Goal: Answer question/provide support: Share knowledge or assist other users

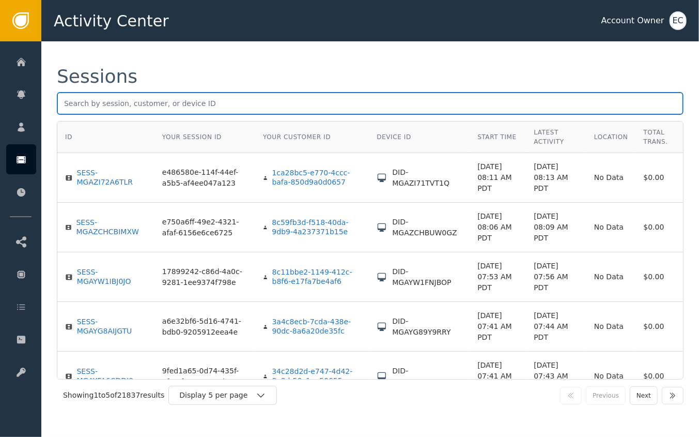
click at [155, 97] on input "text" at bounding box center [370, 103] width 627 height 23
paste input "[PERSON_NAME]"
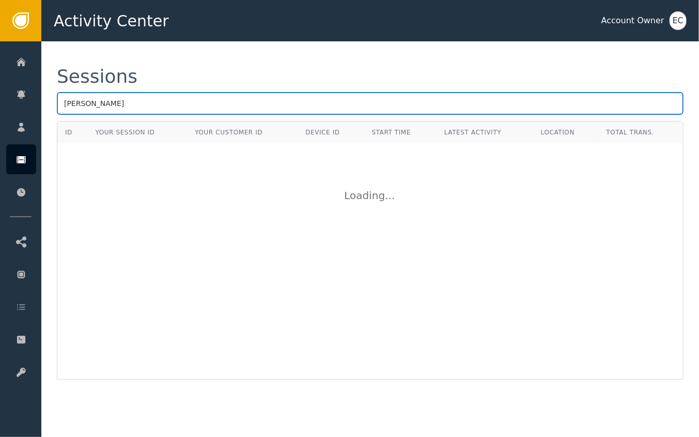
type input "[PERSON_NAME]"
click at [127, 106] on input "[PERSON_NAME]" at bounding box center [370, 103] width 627 height 23
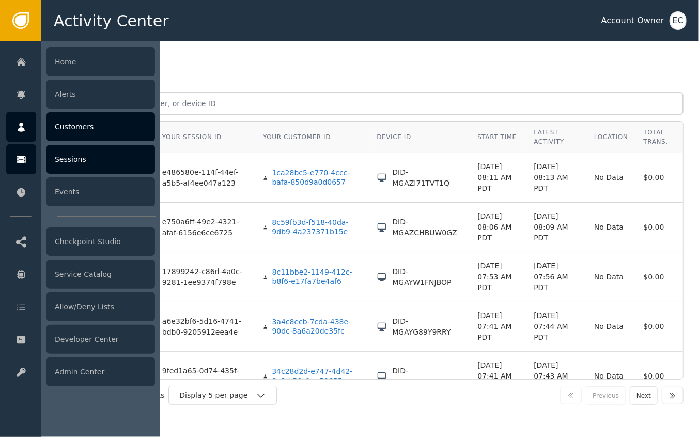
click at [76, 125] on div "Customers" at bounding box center [101, 126] width 109 height 29
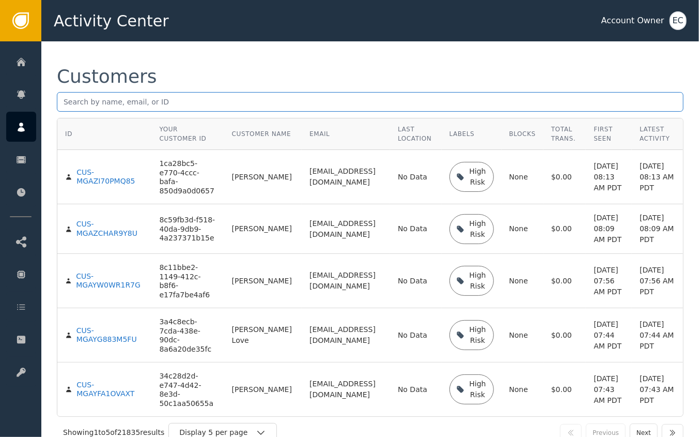
click at [190, 102] on input "text" at bounding box center [370, 102] width 627 height 20
paste input "[PERSON_NAME]"
type input "[PERSON_NAME]"
paste input "[EMAIL_ADDRESS][DOMAIN_NAME]"
type input "[EMAIL_ADDRESS][DOMAIN_NAME]"
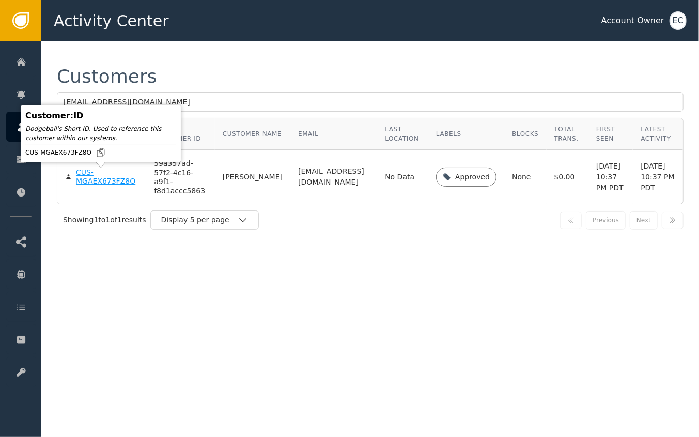
click at [98, 183] on div "CUS-MGAEX673FZ8O" at bounding box center [107, 177] width 63 height 18
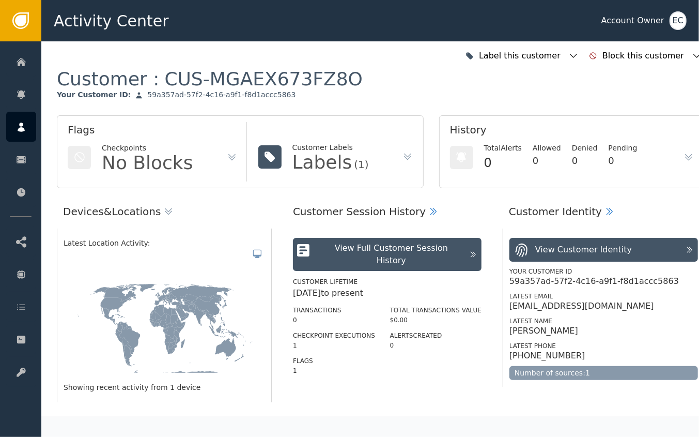
click at [361, 254] on div "View Full Customer Session History" at bounding box center [391, 254] width 145 height 25
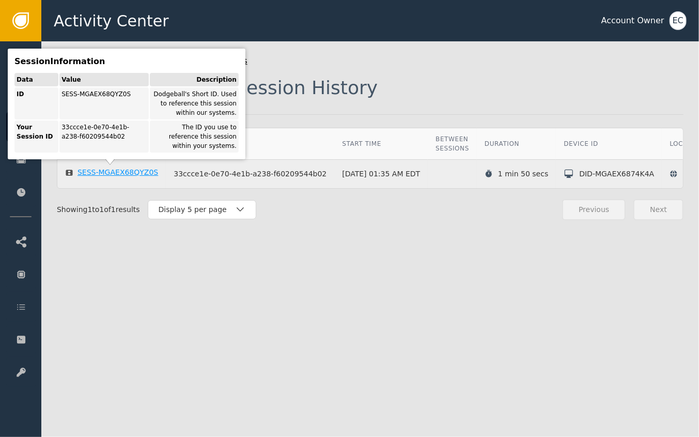
click at [112, 173] on div "SESS-MGAEX68QYZ0S" at bounding box center [118, 172] width 81 height 9
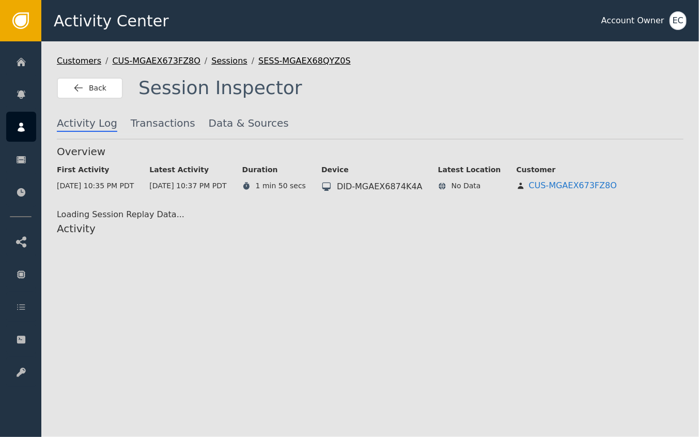
click at [697, 61] on div "Customers / CUS-MGAEX673FZ8O / Sessions / SESS-MGAEX68QYZ0S Back Session Inspec…" at bounding box center [370, 238] width 658 height 395
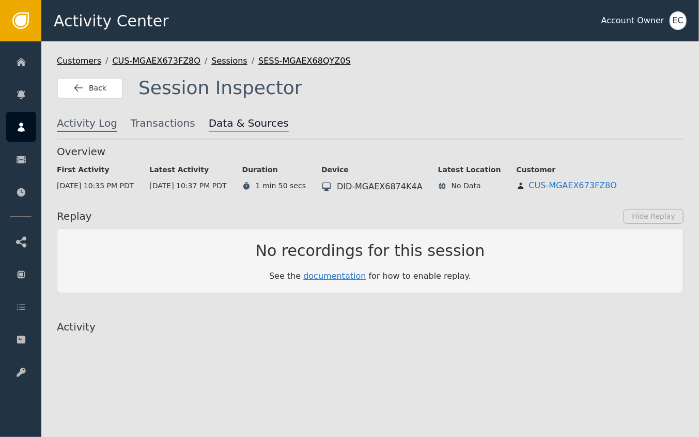
click at [217, 122] on span "Data & Sources" at bounding box center [249, 123] width 80 height 17
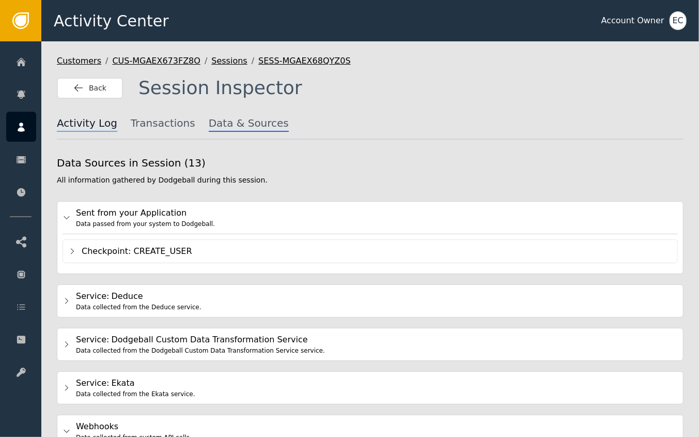
click at [89, 121] on span "Activity Log" at bounding box center [87, 123] width 60 height 17
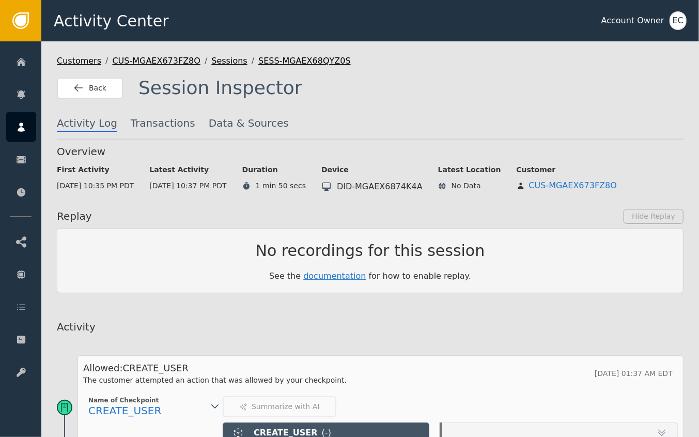
scroll to position [204, 0]
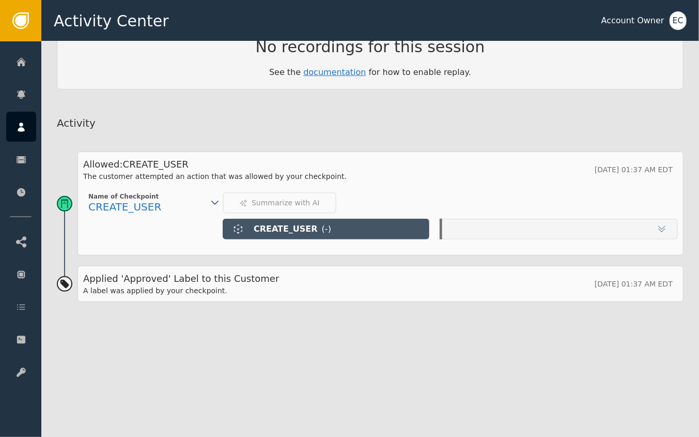
click at [661, 226] on icon at bounding box center [661, 228] width 7 height 4
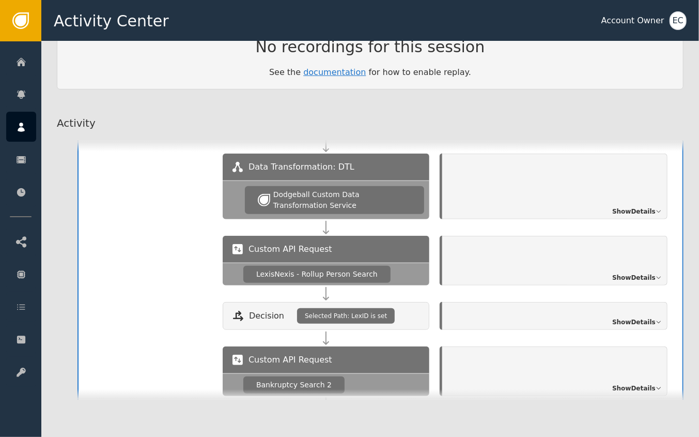
scroll to position [291, 0]
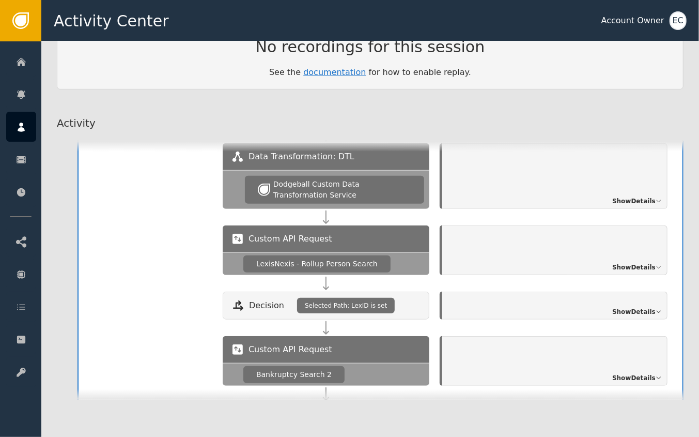
click at [629, 266] on span "Show Details" at bounding box center [633, 267] width 43 height 9
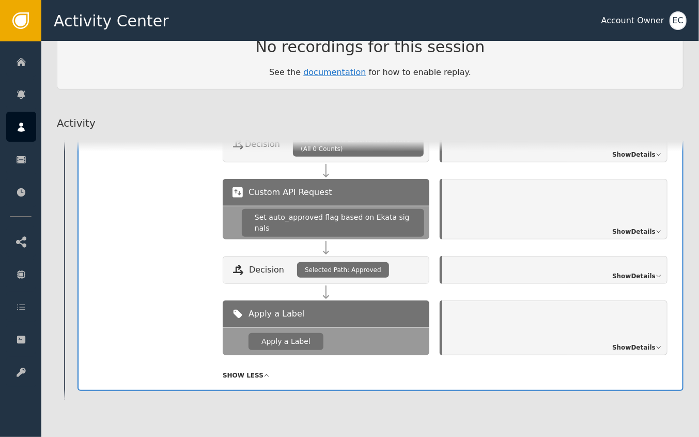
scroll to position [1264, 0]
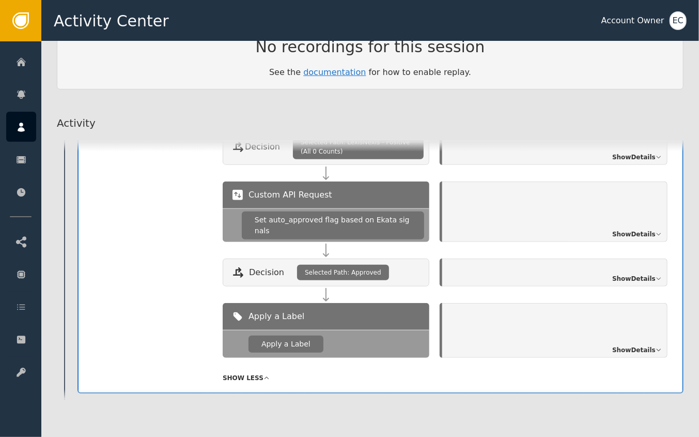
click at [631, 274] on span "Show Details" at bounding box center [633, 278] width 43 height 9
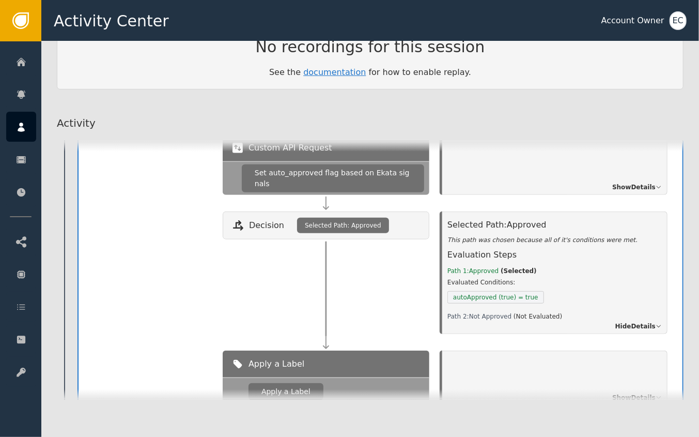
click at [639, 321] on span "Hide Details" at bounding box center [636, 325] width 40 height 9
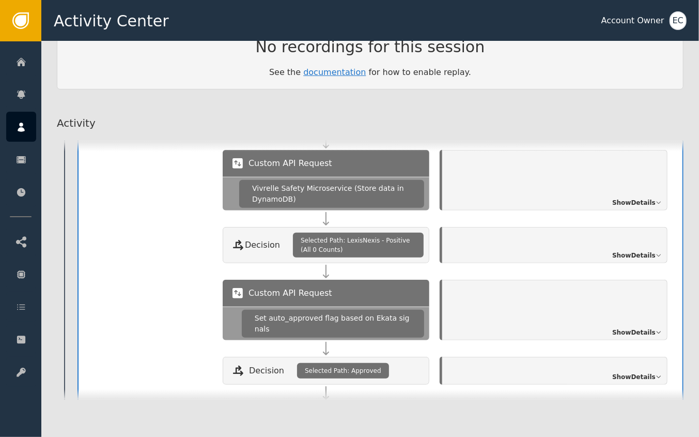
scroll to position [1166, 0]
click at [637, 250] on span "Show Details" at bounding box center [633, 254] width 43 height 9
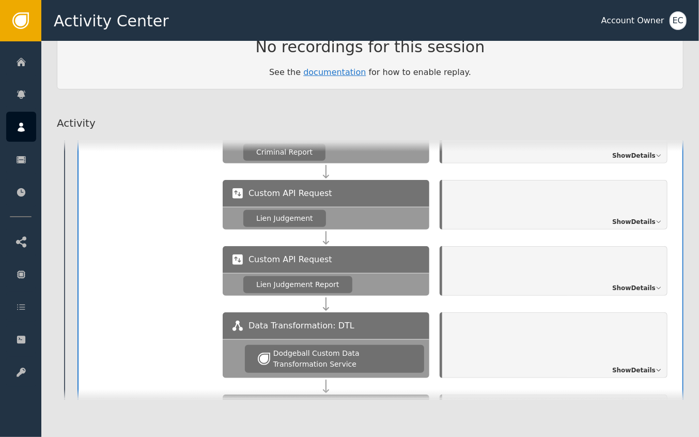
scroll to position [913, 0]
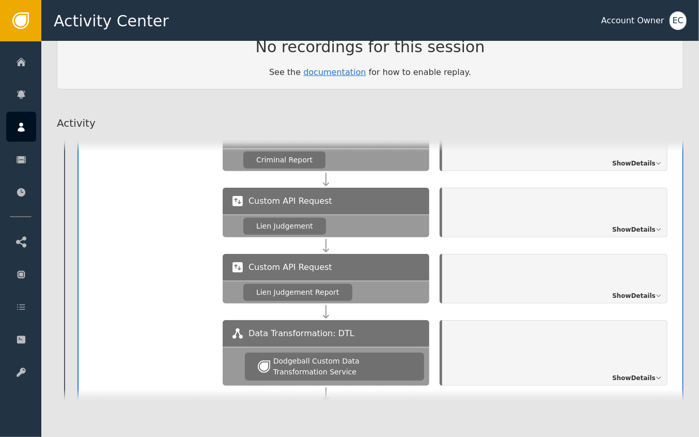
click at [629, 227] on span "Show Details" at bounding box center [633, 229] width 43 height 9
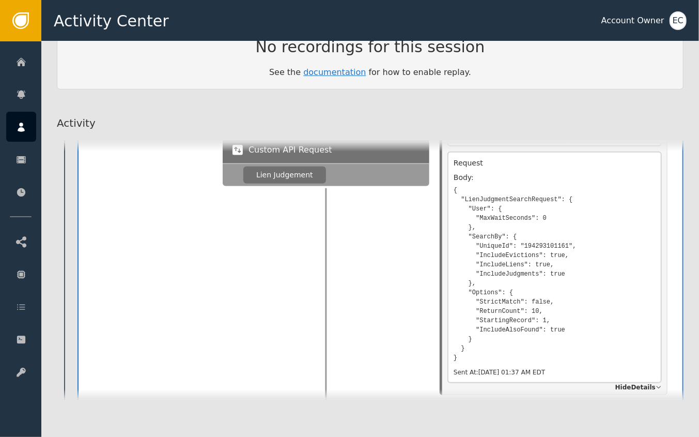
scroll to position [88, 0]
click at [547, 250] on pre "{ "LienJudgmentSearchRequest": { "User": { "MaxWaitSeconds": 0 }, "SearchBy": {…" at bounding box center [555, 271] width 202 height 179
